Goal: Complete application form

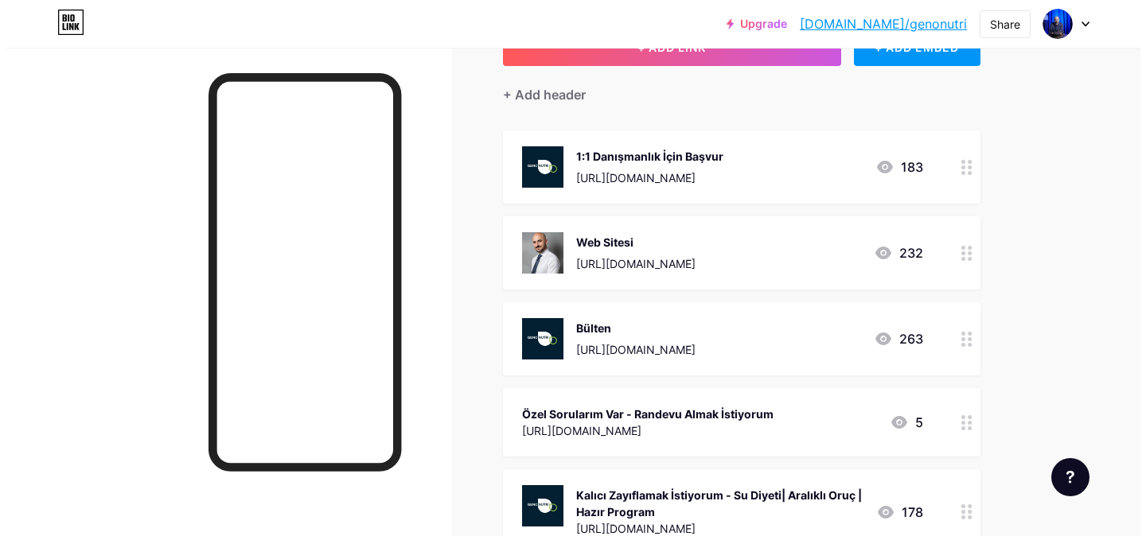
scroll to position [122, 0]
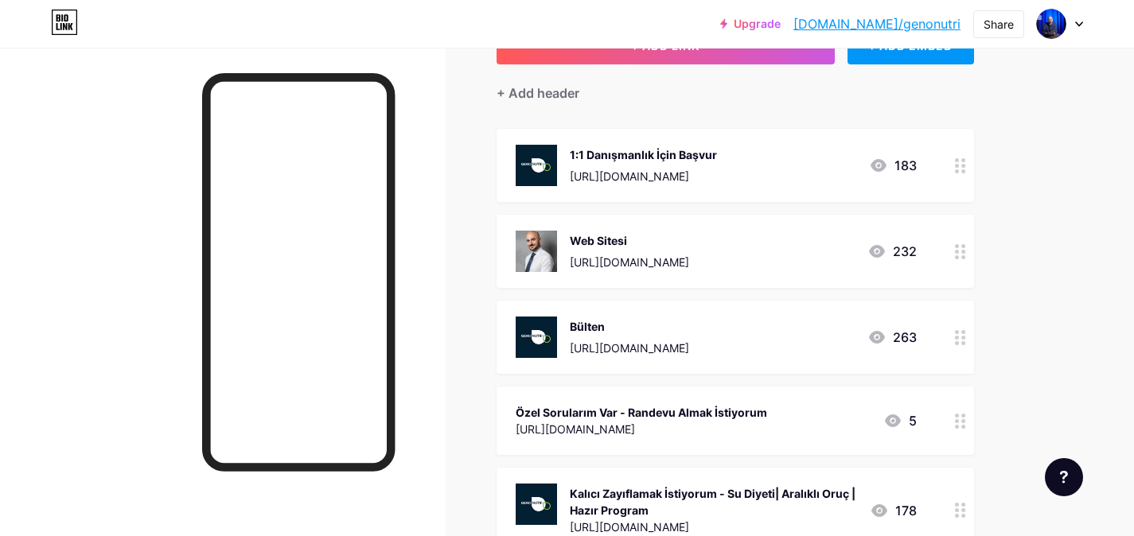
click at [684, 410] on div "Özel Sorularım Var - Randevu Almak İstiyorum" at bounding box center [640, 412] width 251 height 17
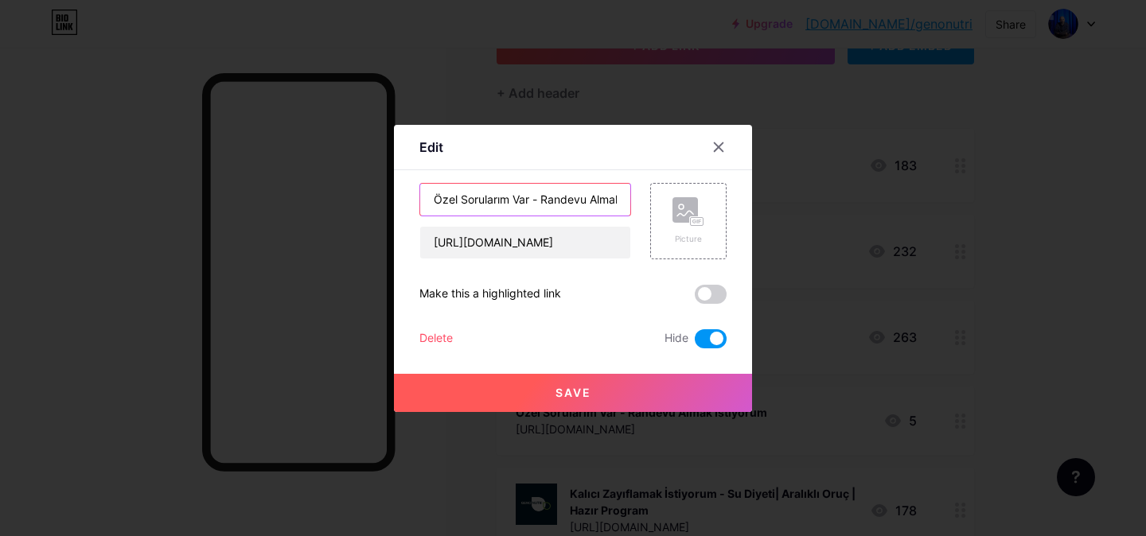
click at [585, 211] on input "Özel Sorularım Var - Randevu Almak İstiyorum" at bounding box center [525, 200] width 210 height 32
click at [585, 210] on input "Özel Sorularım Var - Randevu Almak İstiyorum" at bounding box center [525, 200] width 210 height 32
click at [585, 209] on input "Özel Sorularım Var - Randevu Almak İstiyorum" at bounding box center [525, 200] width 210 height 32
click at [583, 200] on input "Özel Sorularım Var - Randevu Almak İstiyorum" at bounding box center [525, 200] width 210 height 32
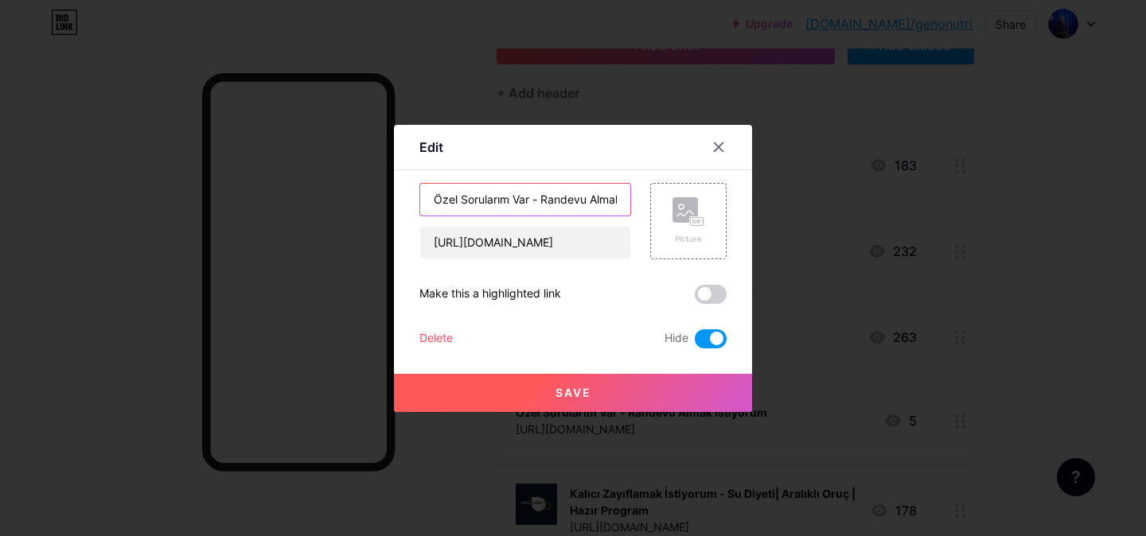
click at [583, 200] on input "Özel Sorularım Var - Randevu Almak İstiyorum" at bounding box center [525, 200] width 210 height 32
type input "M"
type input "İşbirliği"
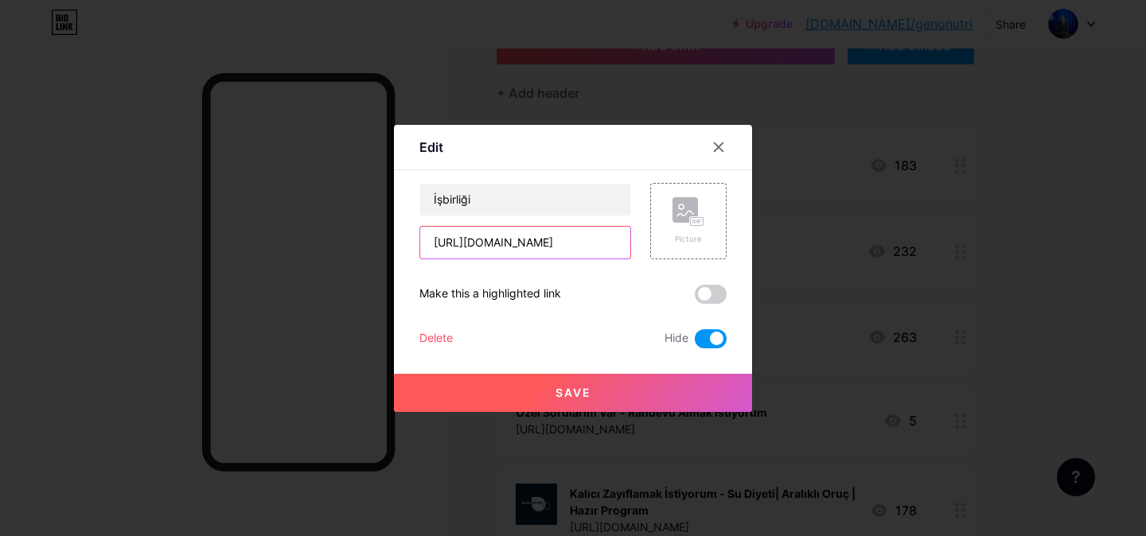
click at [589, 239] on input "[URL][DOMAIN_NAME]" at bounding box center [525, 243] width 210 height 32
click at [588, 239] on input "[URL][DOMAIN_NAME]" at bounding box center [525, 243] width 210 height 32
click at [587, 239] on input "[URL][DOMAIN_NAME]" at bounding box center [525, 243] width 210 height 32
click at [586, 239] on input "[URL][DOMAIN_NAME]" at bounding box center [525, 243] width 210 height 32
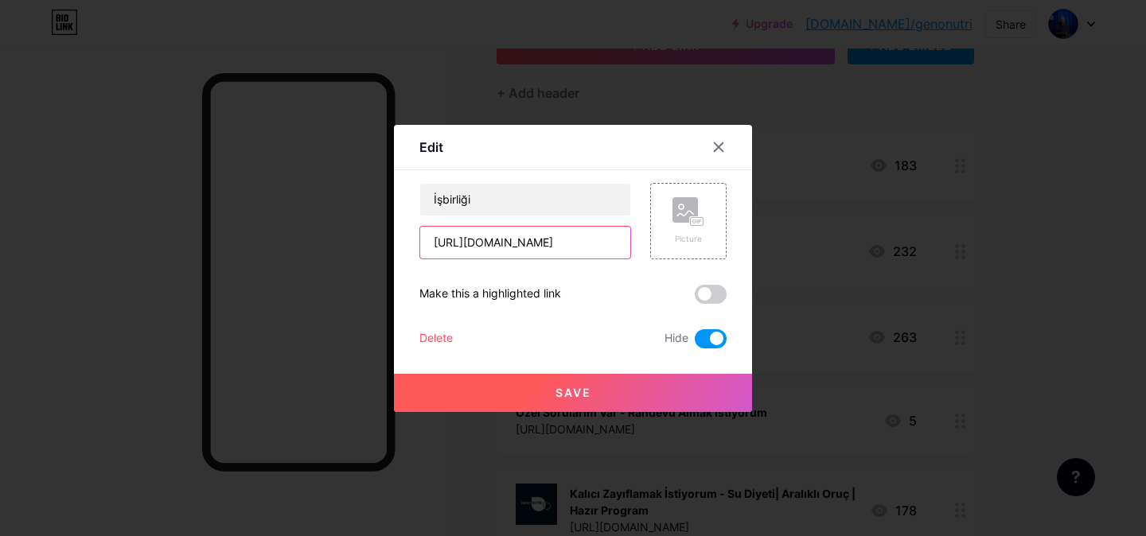
paste input "Can you summarize the topic by reviewing RCTs, scientific articles, and [PERSON…"
type input "[URL][DOMAIN_NAME]"
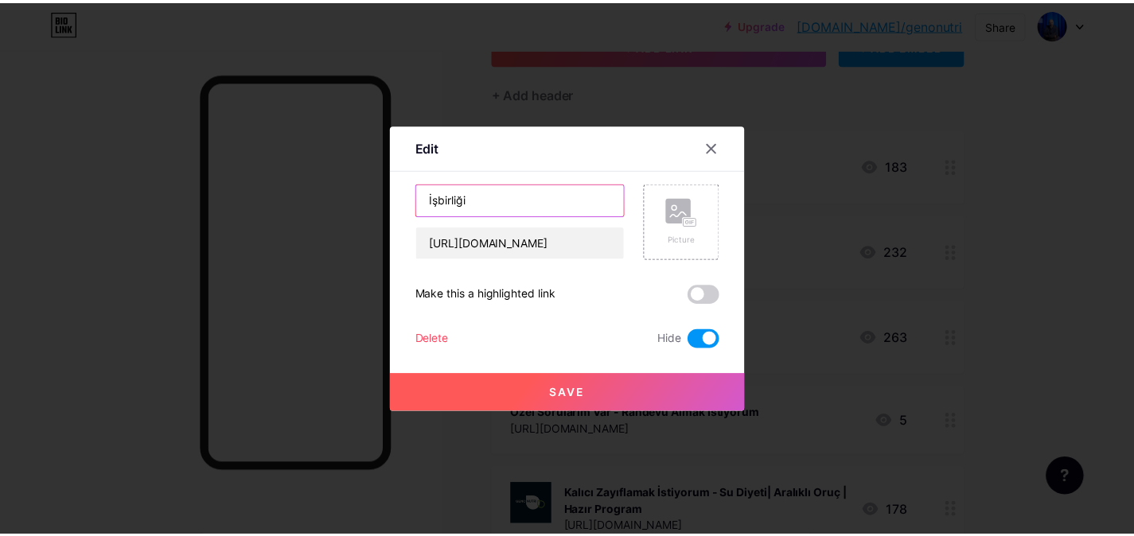
scroll to position [0, 0]
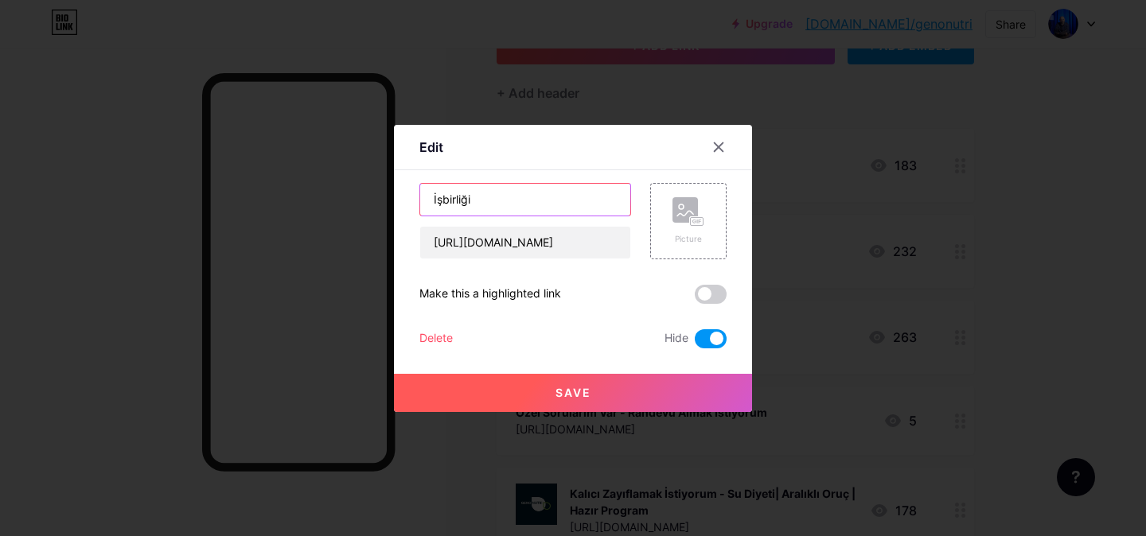
drag, startPoint x: 507, startPoint y: 194, endPoint x: 440, endPoint y: 192, distance: 66.9
click at [440, 192] on input "İşbirliği" at bounding box center [525, 200] width 210 height 32
type input "[PERSON_NAME]"
click at [570, 243] on input "[URL][DOMAIN_NAME]" at bounding box center [525, 243] width 210 height 32
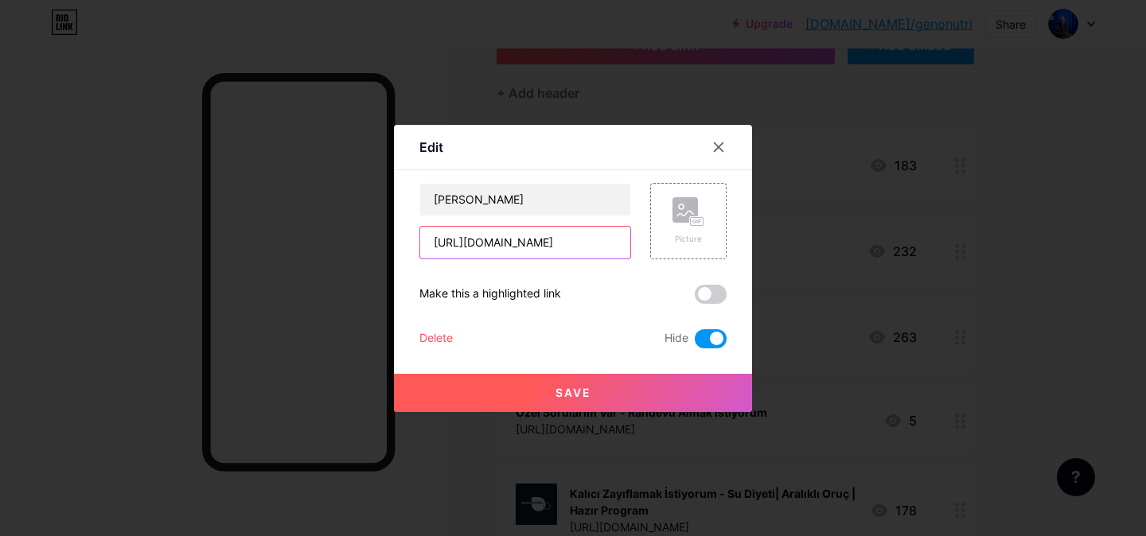
click at [570, 243] on input "[URL][DOMAIN_NAME]" at bounding box center [525, 243] width 210 height 32
paste input "[DOMAIN_NAME][URL]"
type input "[URL][DOMAIN_NAME]"
click at [715, 339] on span at bounding box center [710, 338] width 32 height 19
click at [694, 343] on input "checkbox" at bounding box center [694, 343] width 0 height 0
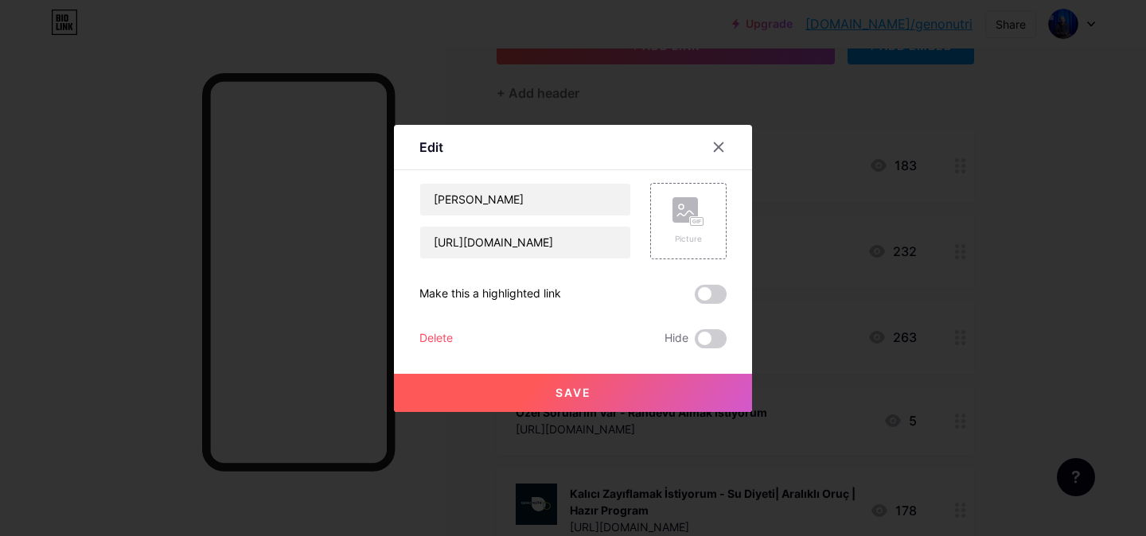
click at [649, 393] on button "Save" at bounding box center [573, 393] width 358 height 38
